Goal: Information Seeking & Learning: Understand process/instructions

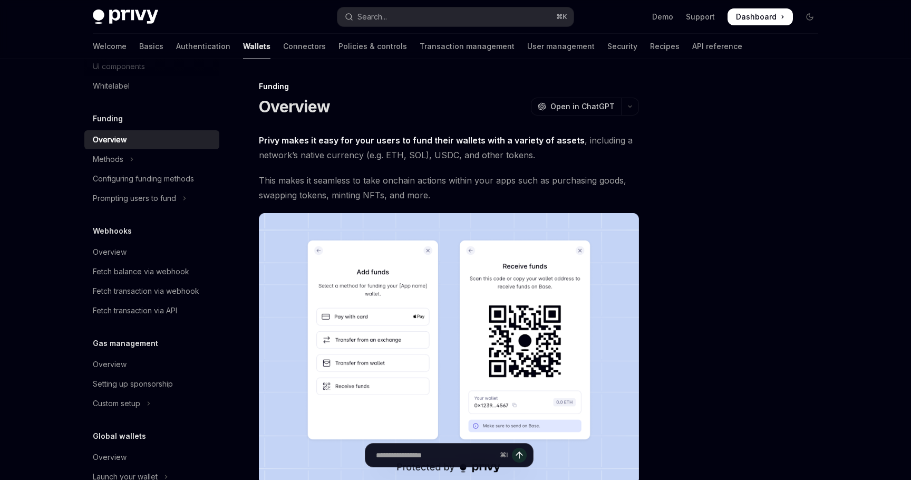
scroll to position [375, 0]
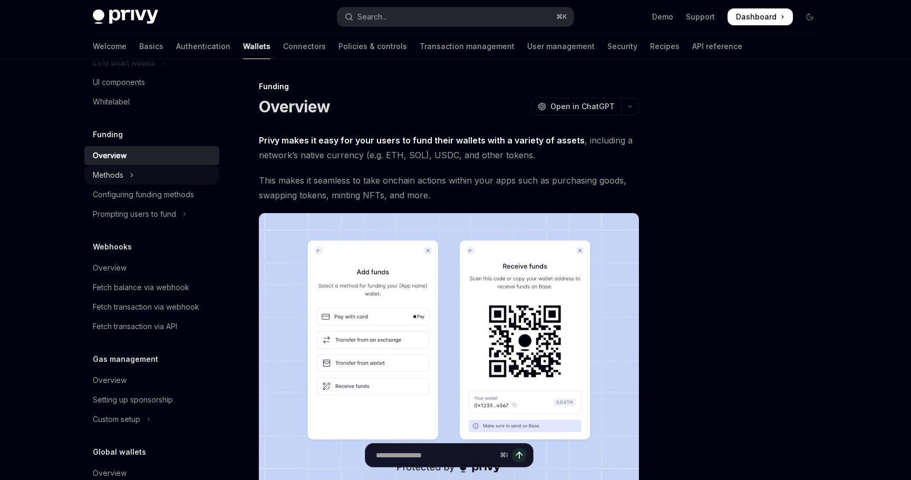
click at [136, 179] on button "Methods" at bounding box center [151, 175] width 135 height 19
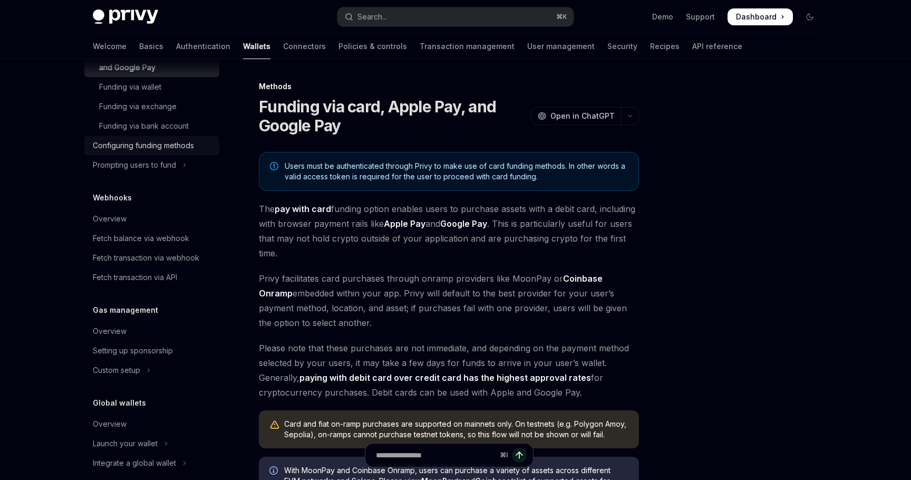
scroll to position [529, 0]
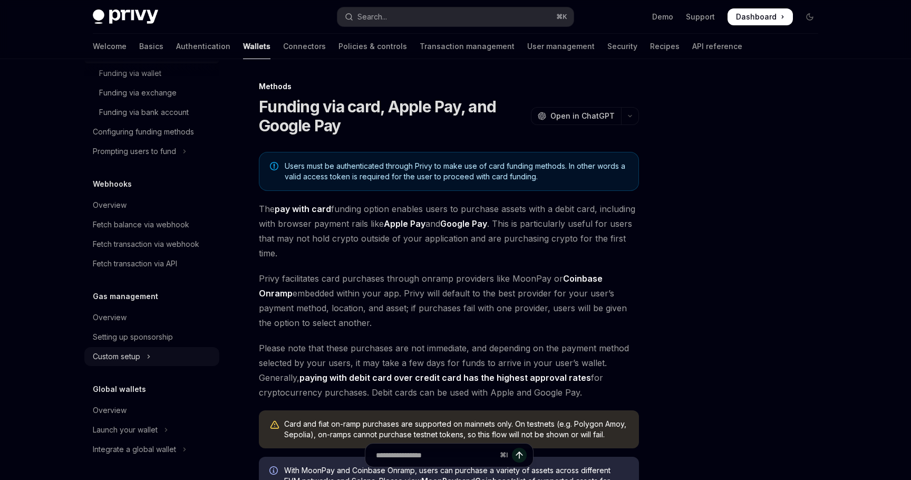
click at [146, 355] on button "Custom setup" at bounding box center [151, 356] width 135 height 19
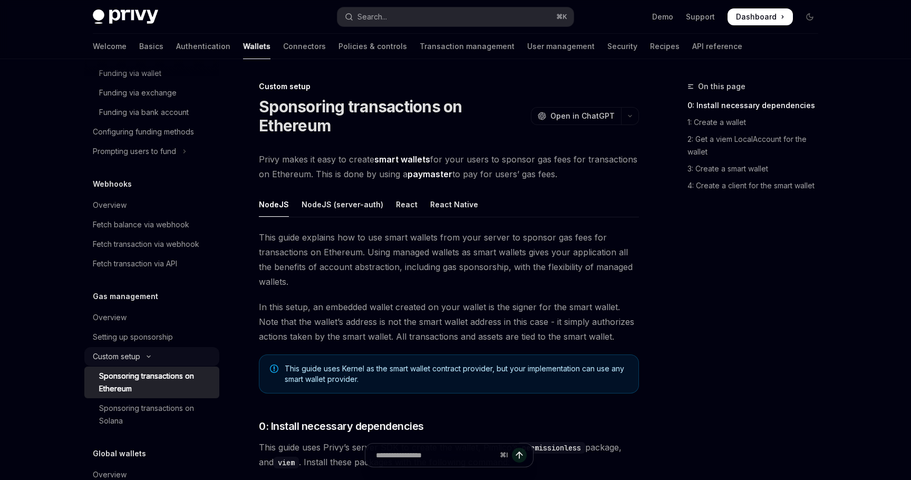
scroll to position [593, 0]
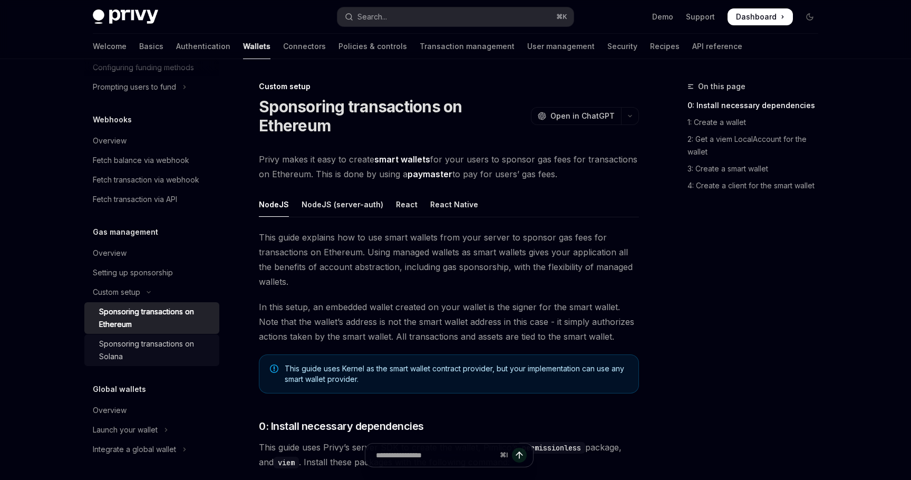
click at [149, 345] on div "Sponsoring transactions on Solana" at bounding box center [156, 349] width 114 height 25
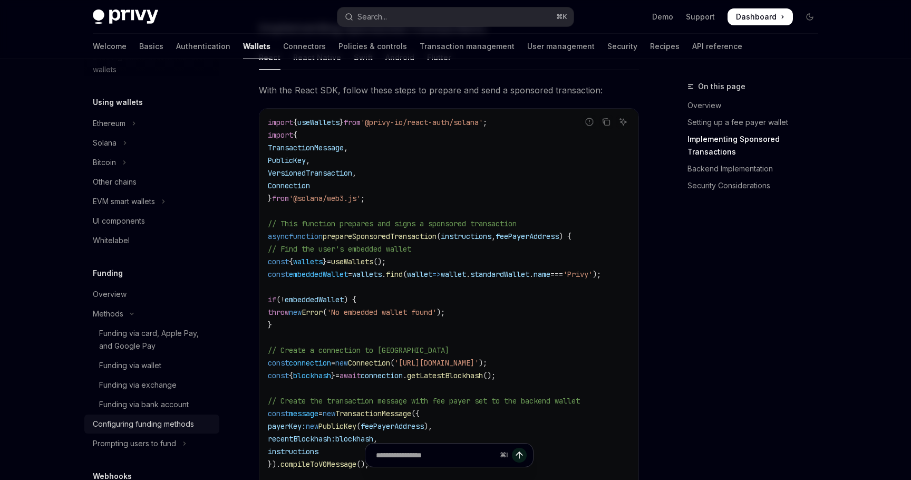
scroll to position [231, 0]
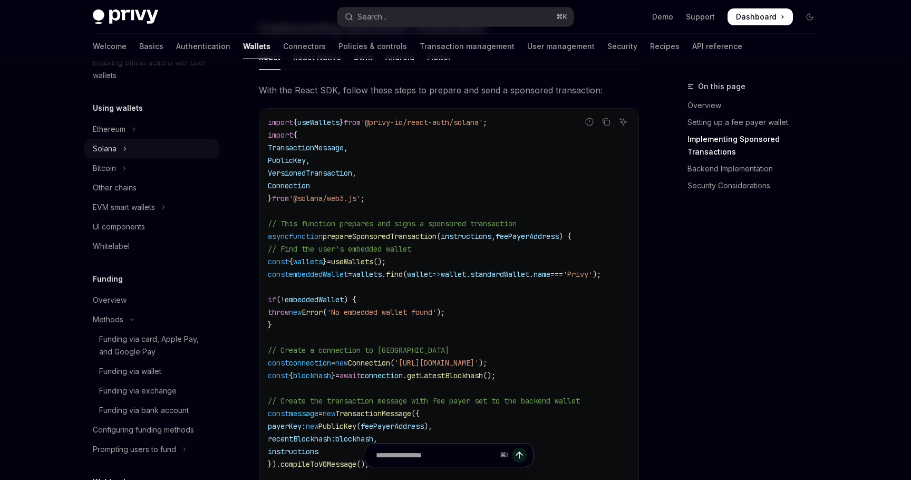
click at [121, 149] on button "Solana" at bounding box center [151, 148] width 135 height 19
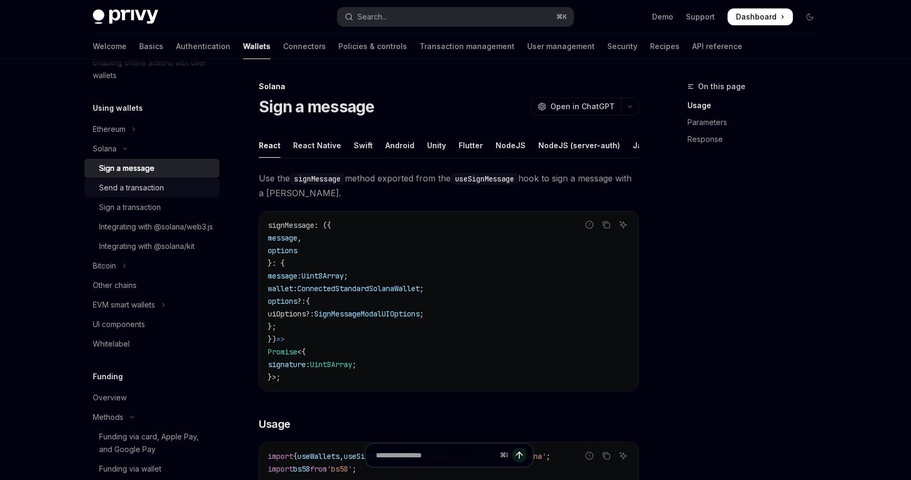
click at [159, 186] on div "Send a transaction" at bounding box center [131, 187] width 65 height 13
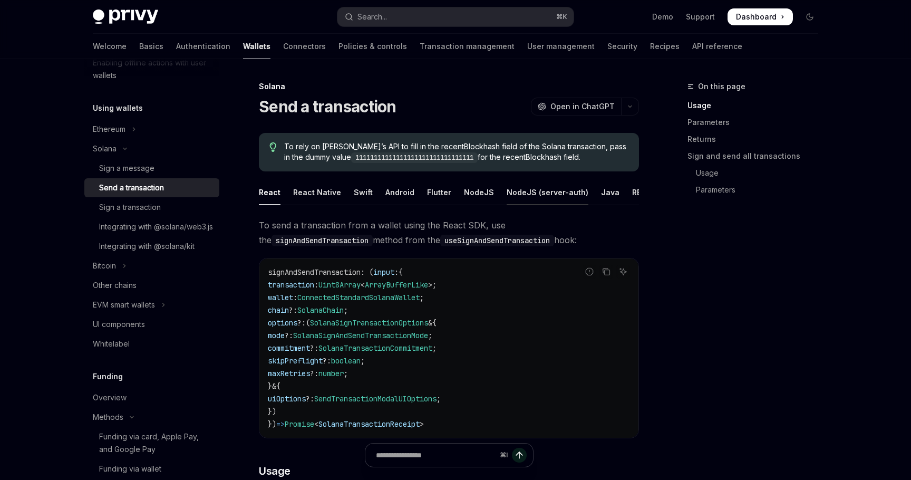
click at [528, 195] on div "NodeJS (server-auth)" at bounding box center [548, 192] width 82 height 25
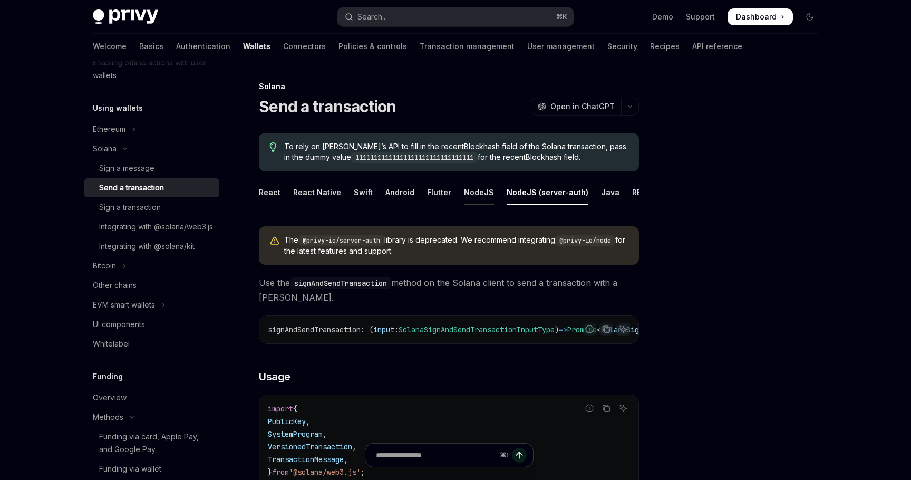
click at [467, 192] on div "NodeJS" at bounding box center [479, 192] width 30 height 25
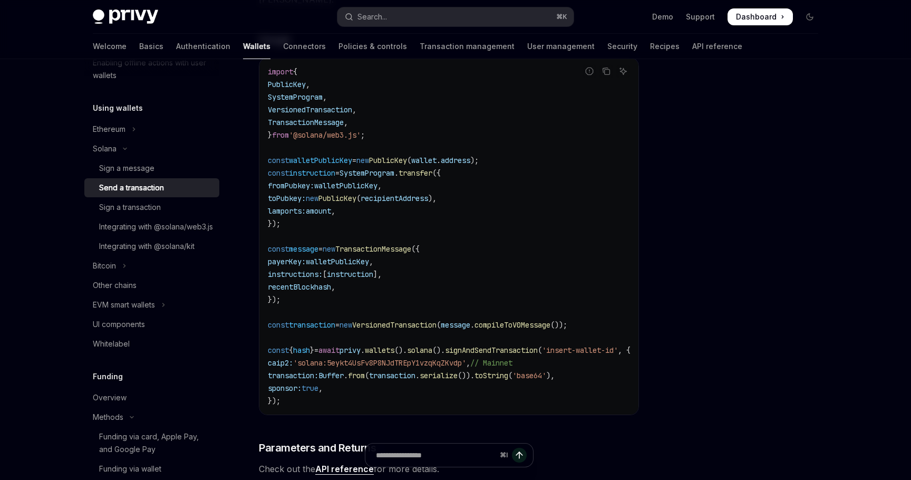
scroll to position [251, 0]
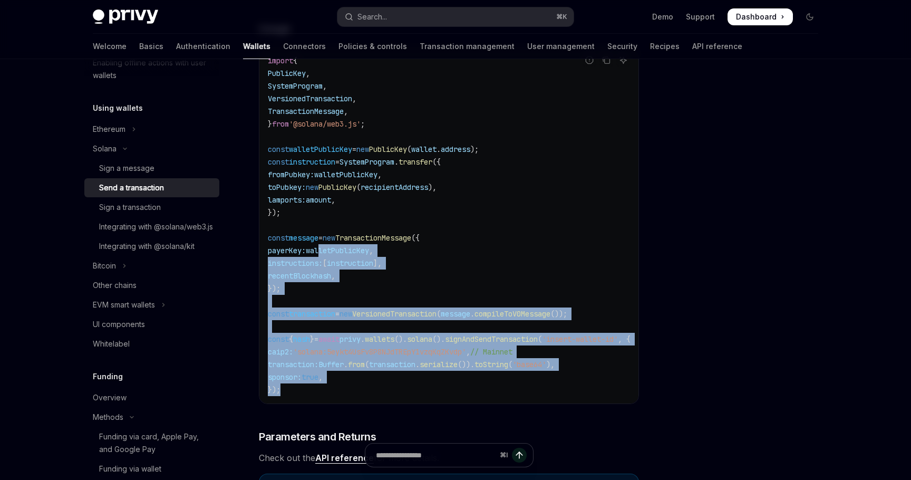
drag, startPoint x: 294, startPoint y: 389, endPoint x: 331, endPoint y: 250, distance: 143.5
click at [331, 250] on code "import { PublicKey , SystemProgram , VersionedTransaction , TransactionMessage …" at bounding box center [462, 225] width 388 height 342
click at [445, 273] on code "import { PublicKey , SystemProgram , VersionedTransaction , TransactionMessage …" at bounding box center [462, 225] width 388 height 342
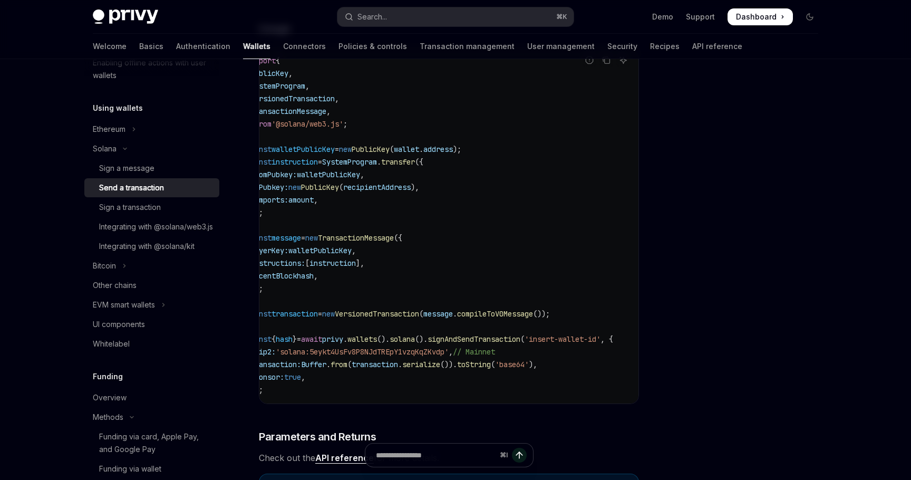
scroll to position [0, 0]
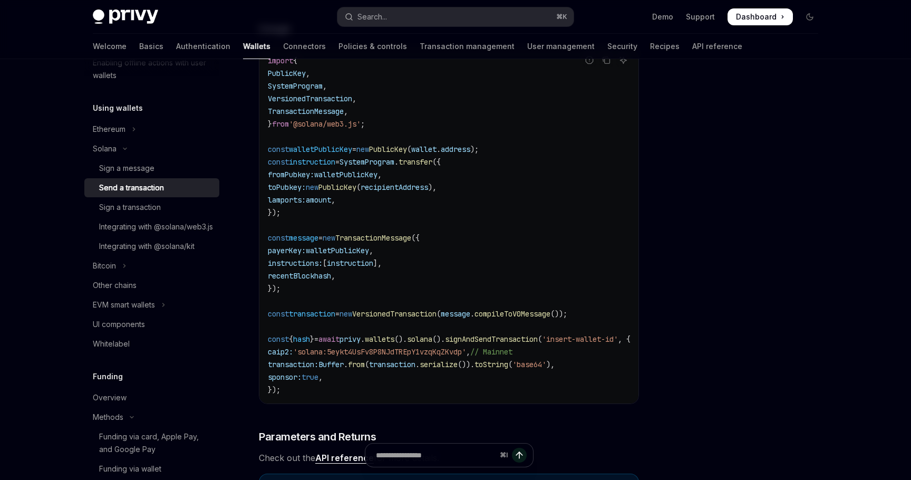
drag, startPoint x: 488, startPoint y: 350, endPoint x: 313, endPoint y: 352, distance: 175.0
click at [313, 352] on span "'solana:5eykt4UsFv8P8NJdTREpY1vzqKqZKvdp'" at bounding box center [379, 351] width 173 height 9
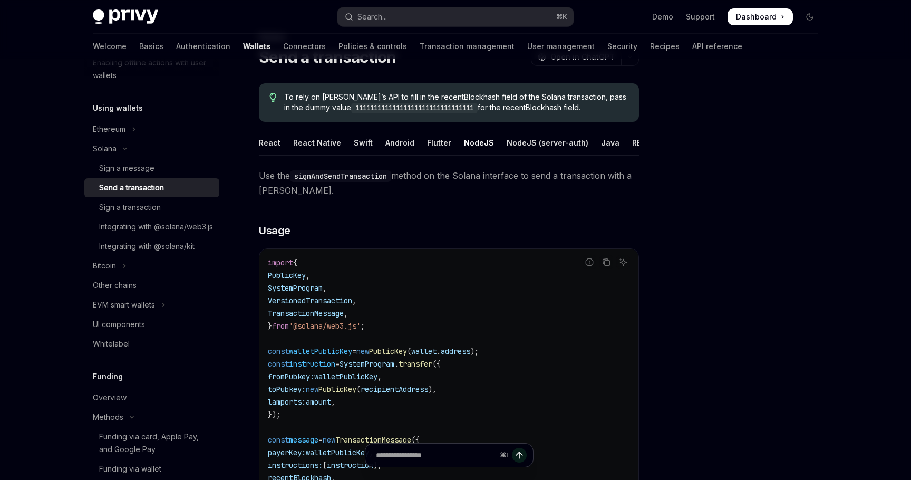
scroll to position [47, 0]
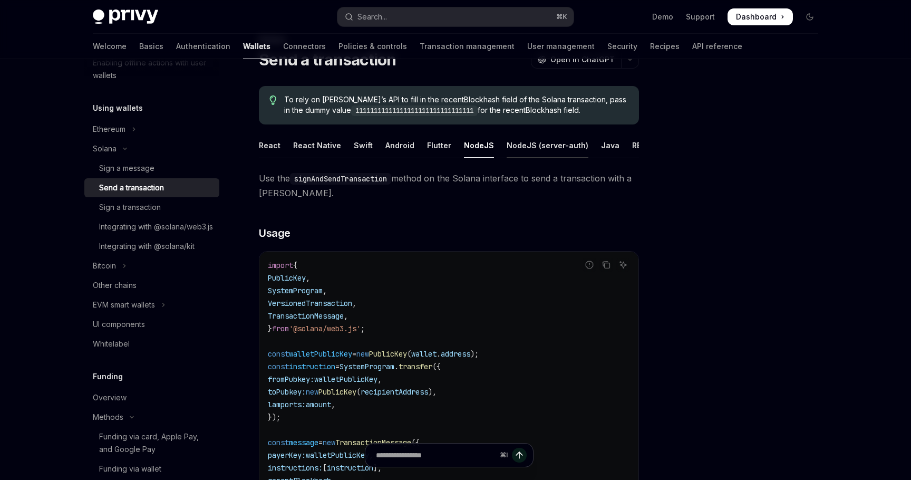
click at [536, 148] on div "NodeJS (server-auth)" at bounding box center [548, 145] width 82 height 25
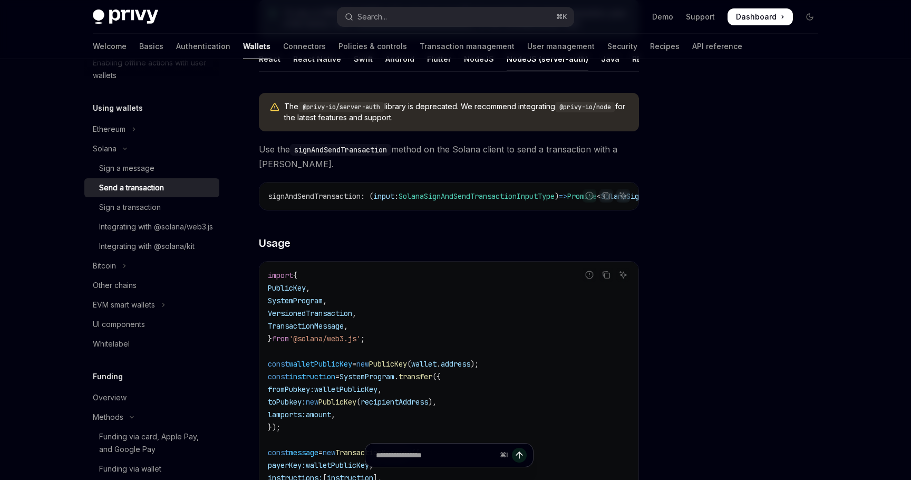
scroll to position [106, 0]
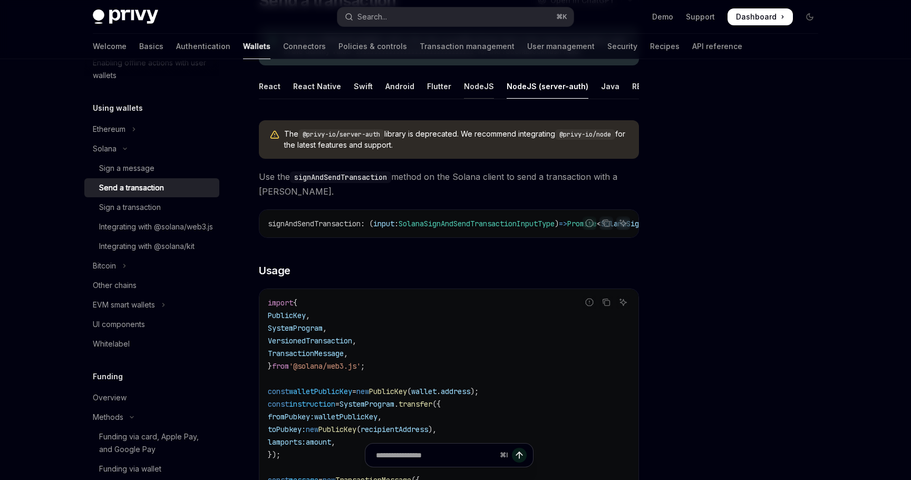
click at [477, 91] on div "NodeJS" at bounding box center [479, 86] width 30 height 25
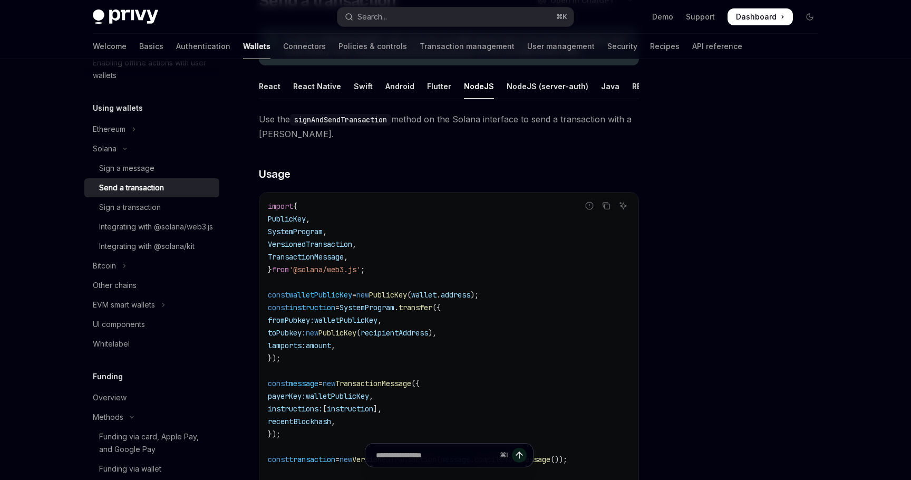
scroll to position [106, 0]
click at [540, 88] on div "NodeJS (server-auth)" at bounding box center [548, 85] width 82 height 25
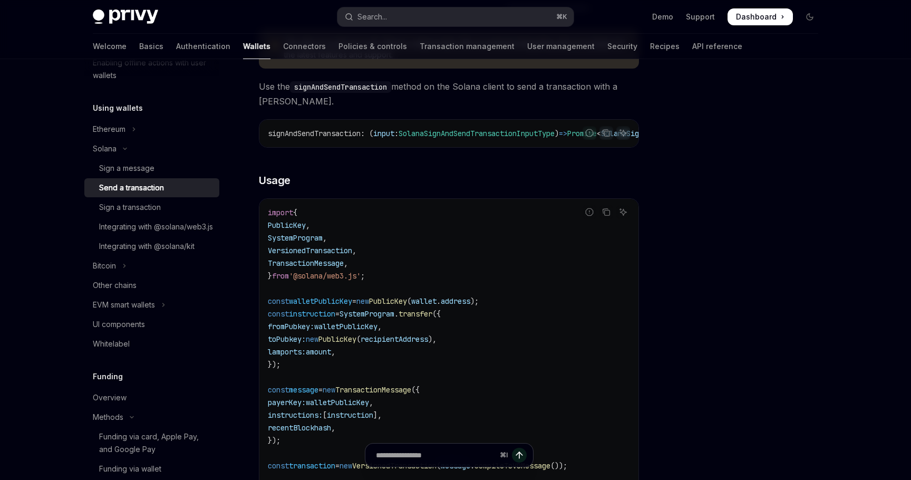
scroll to position [219, 0]
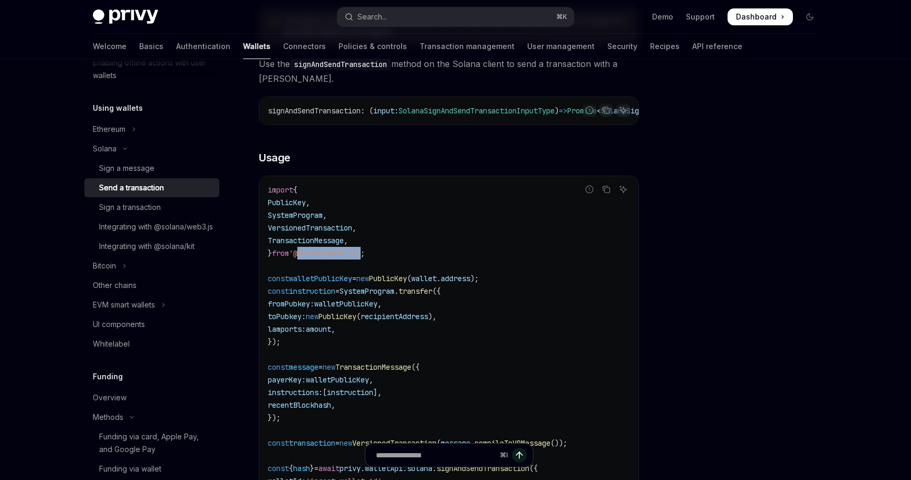
drag, startPoint x: 370, startPoint y: 256, endPoint x: 304, endPoint y: 258, distance: 65.9
click at [304, 258] on span "'@solana/web3.js'" at bounding box center [325, 252] width 72 height 9
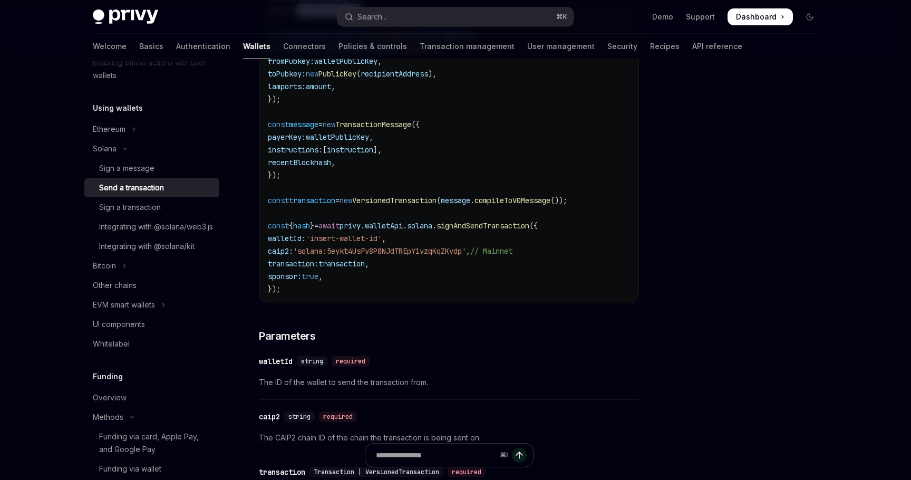
scroll to position [475, 0]
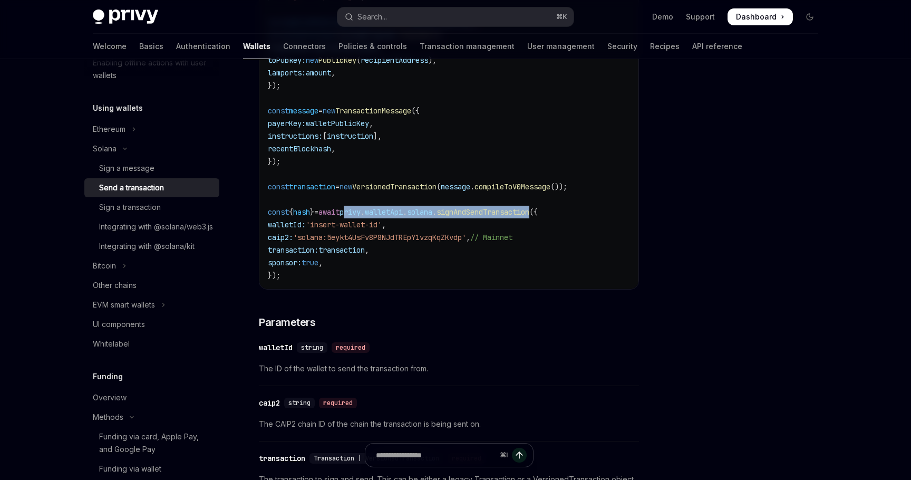
drag, startPoint x: 360, startPoint y: 212, endPoint x: 561, endPoint y: 215, distance: 201.9
click at [538, 216] on span "const { hash } = await privy . walletApi . [GEOGRAPHIC_DATA] . signAndSendTrans…" at bounding box center [403, 211] width 270 height 9
drag, startPoint x: 401, startPoint y: 227, endPoint x: 340, endPoint y: 228, distance: 61.2
click at [340, 228] on span "walletId: 'insert-wallet-id' ," at bounding box center [327, 224] width 118 height 9
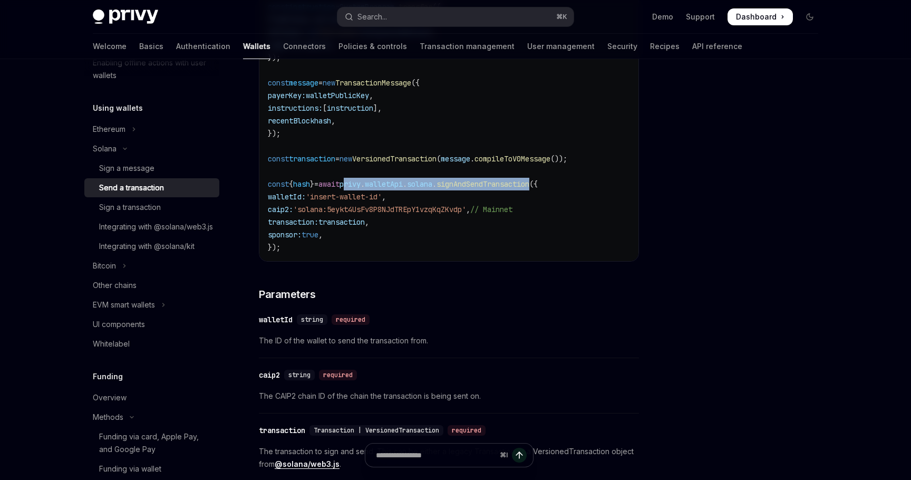
scroll to position [494, 0]
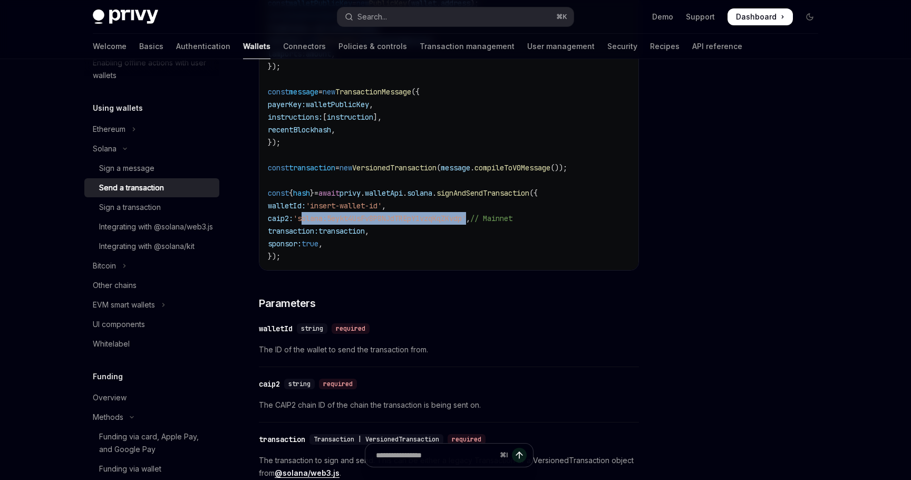
drag, startPoint x: 311, startPoint y: 221, endPoint x: 485, endPoint y: 221, distance: 174.0
click at [466, 221] on span "'solana:5eykt4UsFv8P8NJdTREpY1vzqKqZKvdp'" at bounding box center [379, 218] width 173 height 9
drag, startPoint x: 488, startPoint y: 221, endPoint x: 308, endPoint y: 222, distance: 180.3
click at [308, 222] on span "'solana:5eykt4UsFv8P8NJdTREpY1vzqKqZKvdp'" at bounding box center [379, 218] width 173 height 9
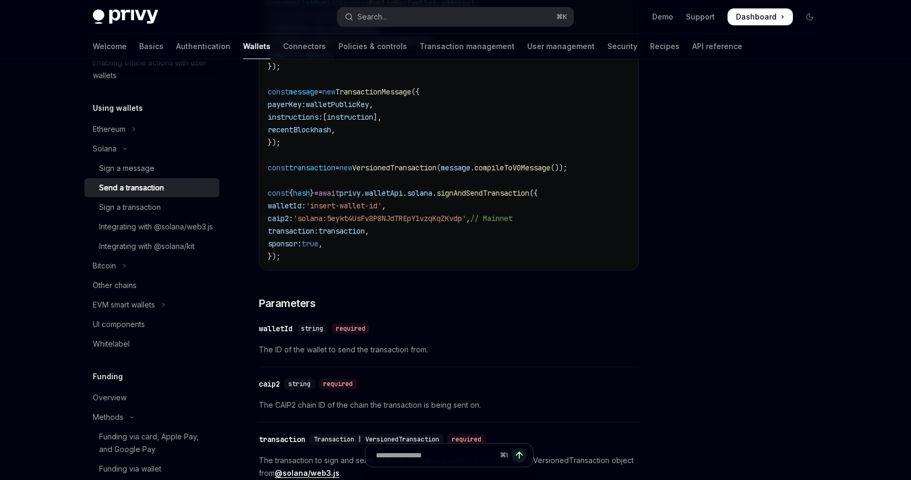
click at [318, 246] on span "true" at bounding box center [310, 243] width 17 height 9
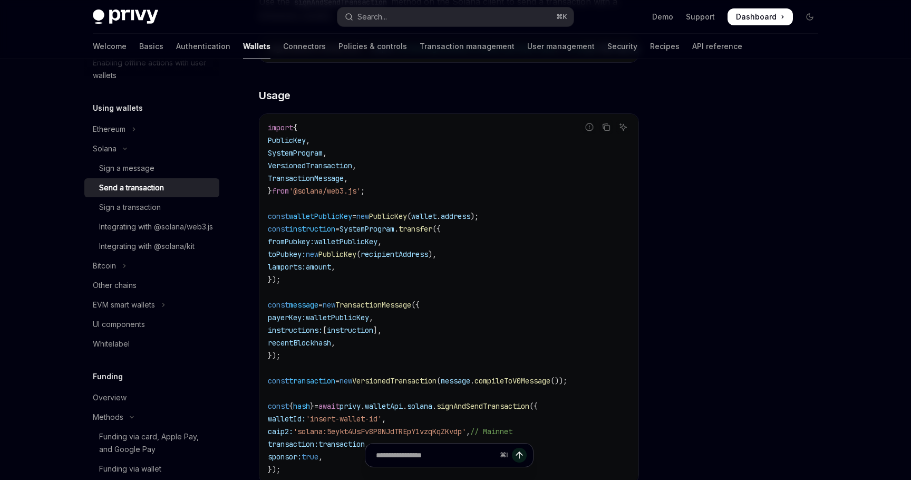
scroll to position [279, 0]
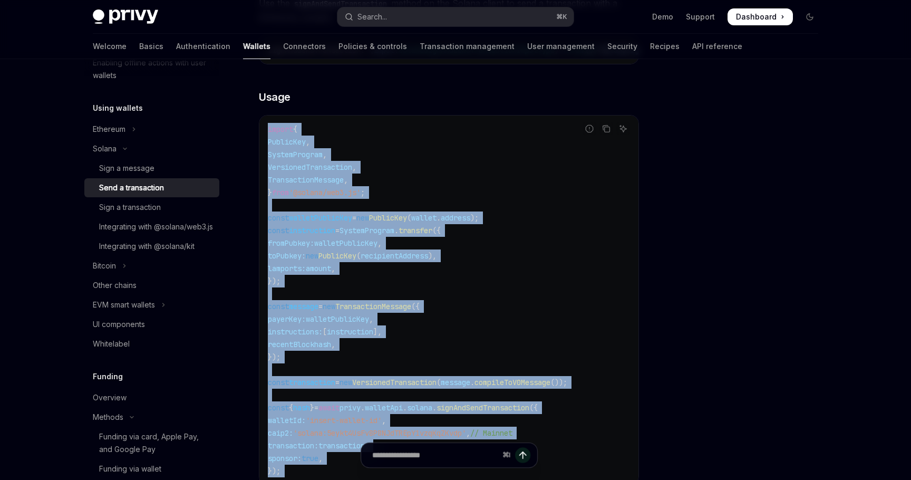
drag, startPoint x: 267, startPoint y: 131, endPoint x: 371, endPoint y: 450, distance: 334.8
click at [371, 449] on div "Solana Send a transaction OpenAI Open in ChatGPT OpenAI Open in ChatGPT To rely…" at bounding box center [350, 468] width 582 height 1334
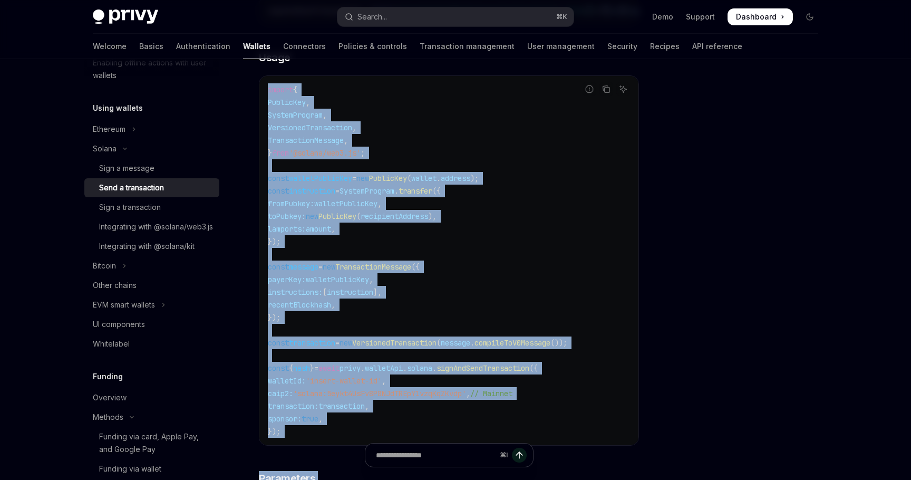
scroll to position [354, 0]
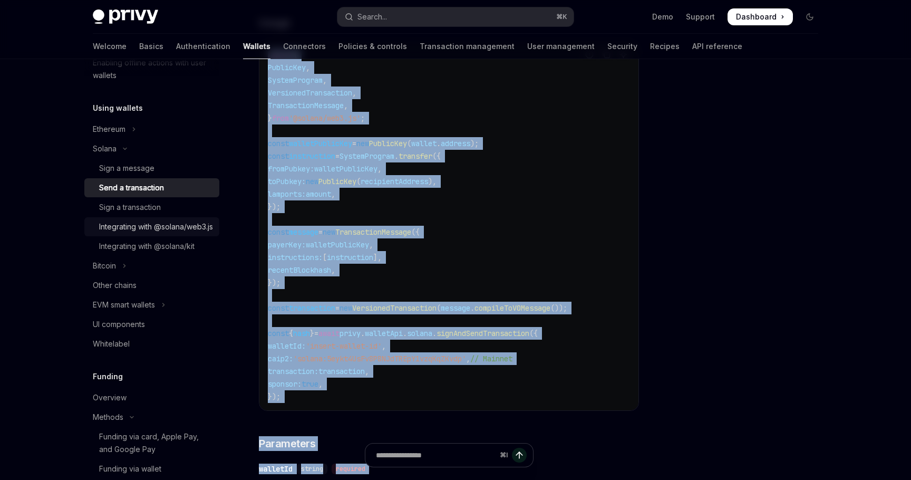
click at [160, 233] on div "Integrating with @solana/web3.js" at bounding box center [156, 226] width 114 height 13
type textarea "*"
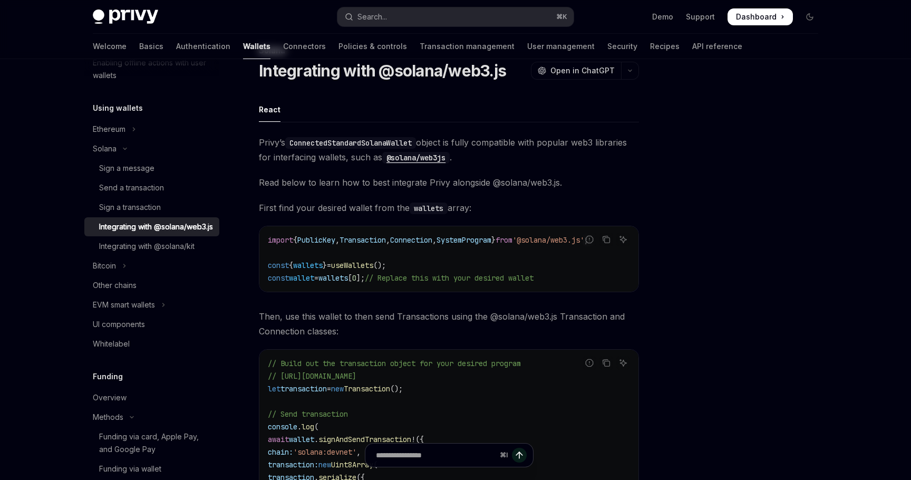
scroll to position [41, 0]
